Goal: Transaction & Acquisition: Subscribe to service/newsletter

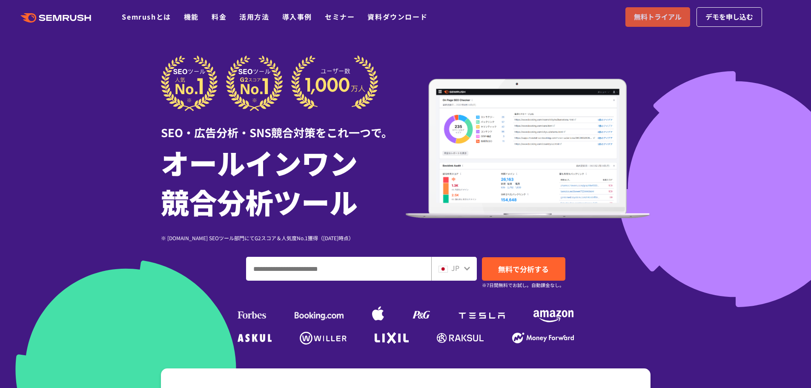
click at [646, 13] on span "無料トライアル" at bounding box center [658, 16] width 48 height 11
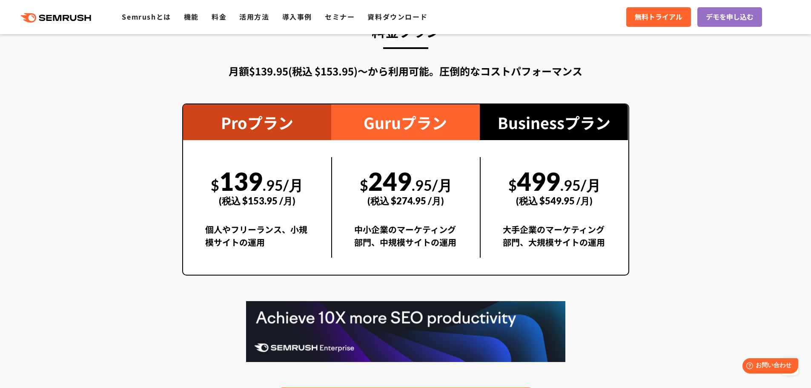
scroll to position [1532, 0]
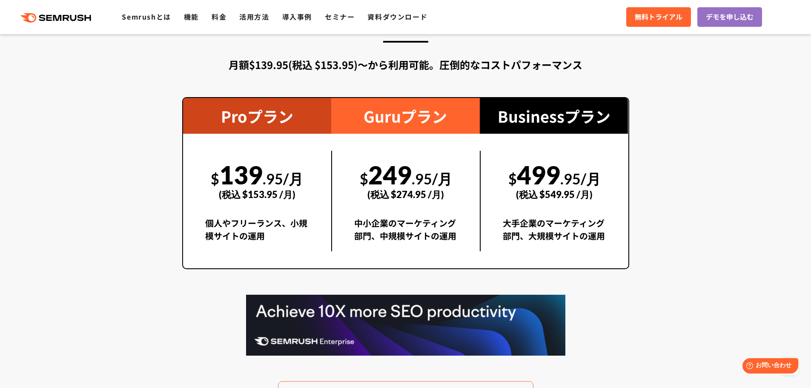
click at [185, 120] on div "Proプラン" at bounding box center [257, 116] width 149 height 36
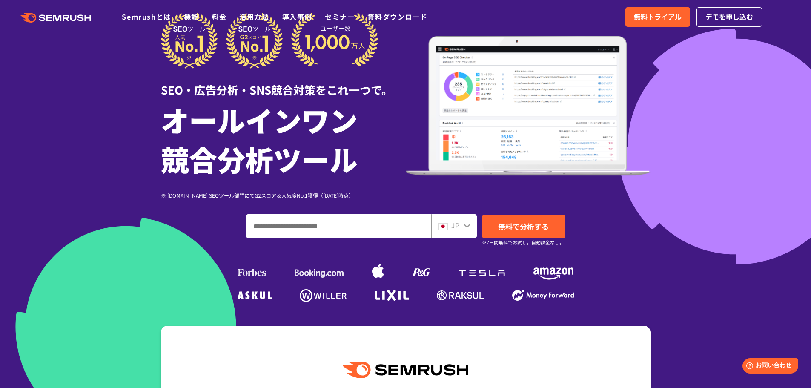
scroll to position [0, 0]
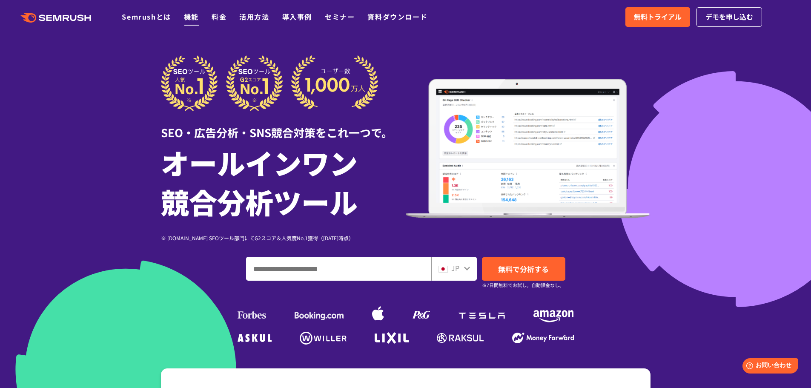
click at [192, 16] on link "機能" at bounding box center [191, 16] width 15 height 10
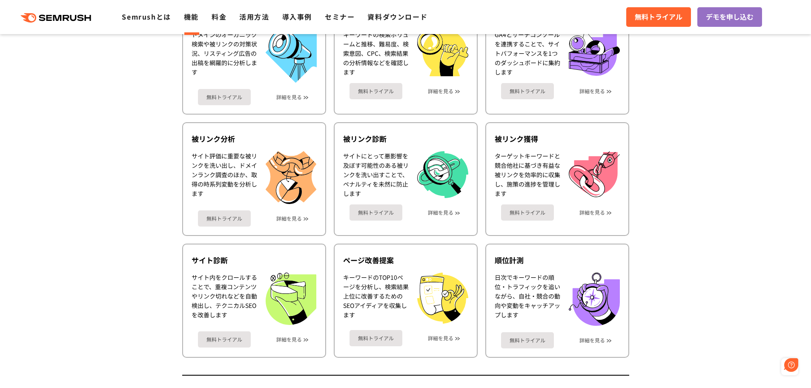
scroll to position [170, 0]
